Goal: Task Accomplishment & Management: Manage account settings

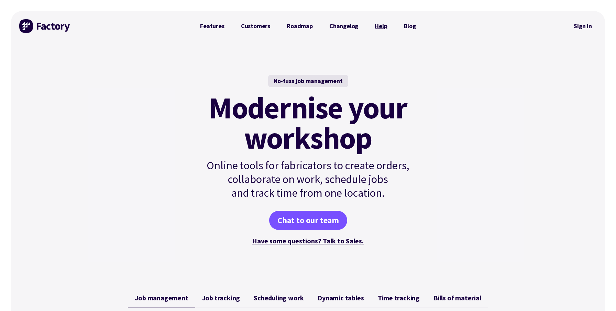
click at [373, 29] on link "Help" at bounding box center [380, 26] width 29 height 14
click at [577, 27] on link "Sign in" at bounding box center [582, 26] width 28 height 16
